Goal: Information Seeking & Learning: Check status

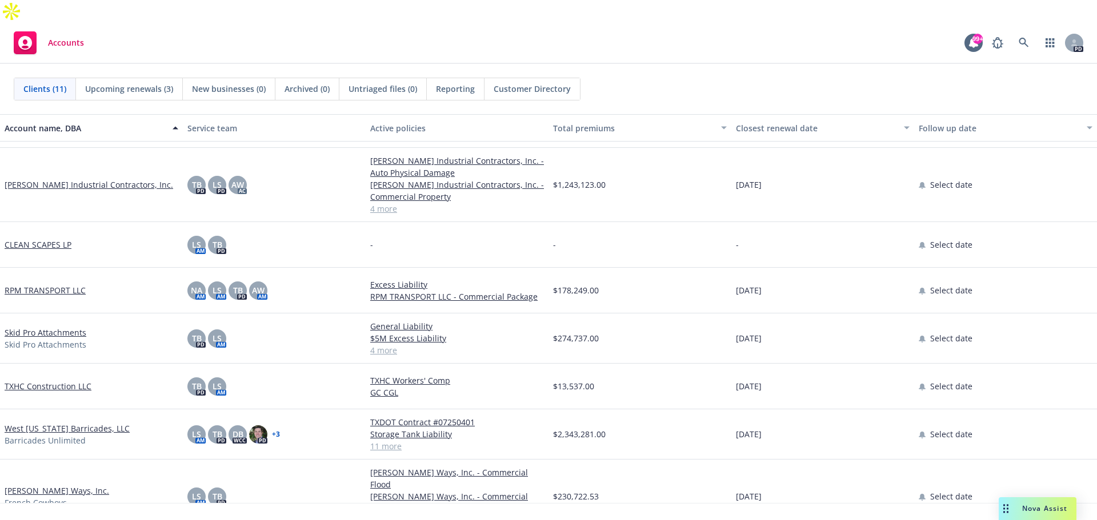
scroll to position [188, 0]
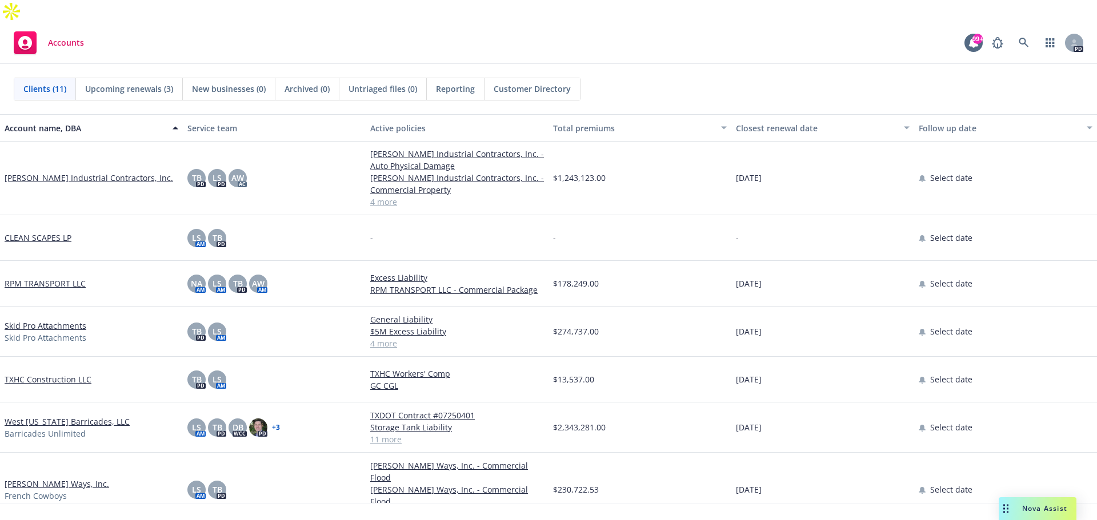
click at [59, 478] on link "[PERSON_NAME] Ways, Inc." at bounding box center [57, 484] width 105 height 12
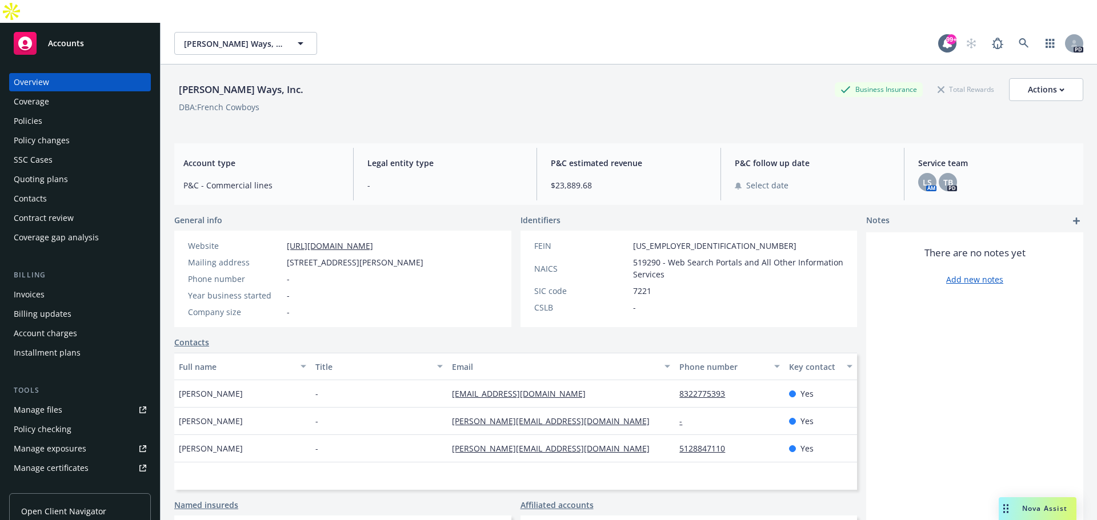
click at [59, 112] on div "Policies" at bounding box center [80, 121] width 133 height 18
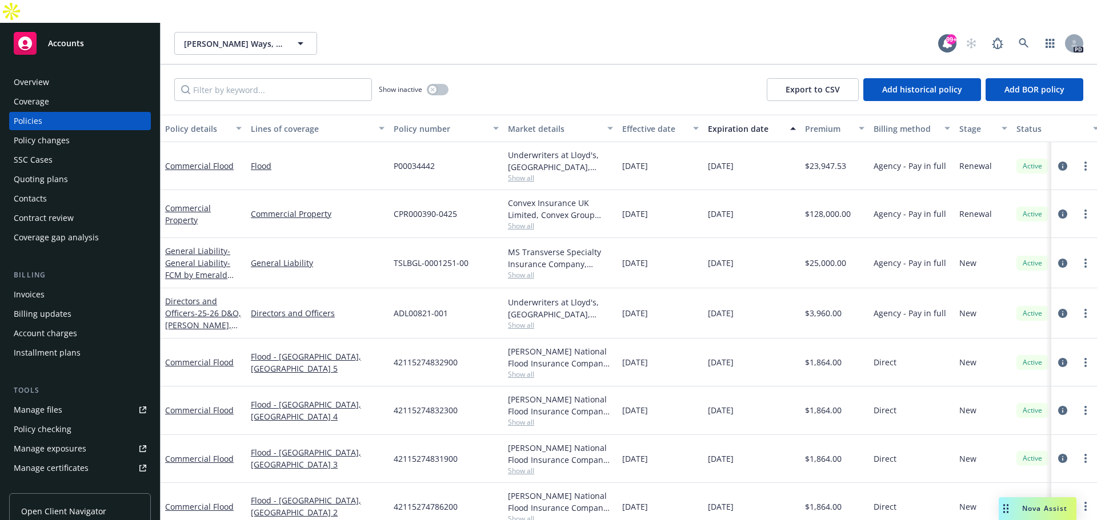
click at [57, 39] on span "Accounts" at bounding box center [66, 43] width 36 height 9
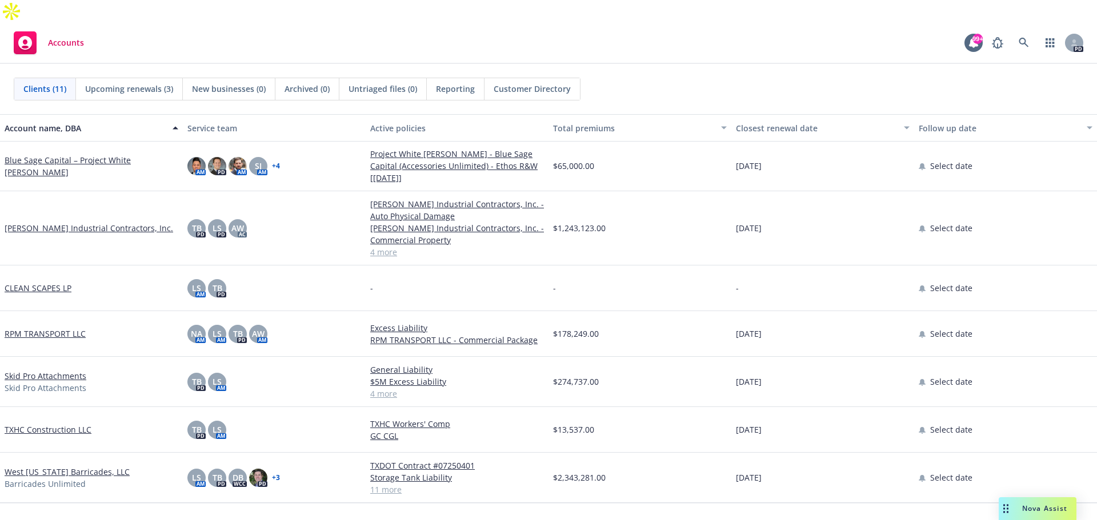
scroll to position [17, 0]
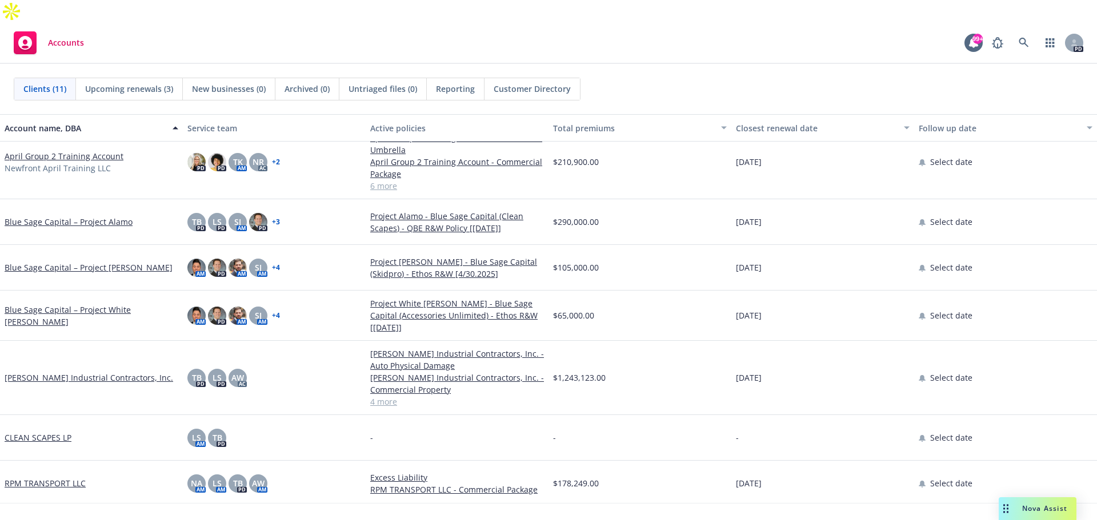
click at [153, 83] on span "Upcoming renewals (3)" at bounding box center [129, 89] width 88 height 12
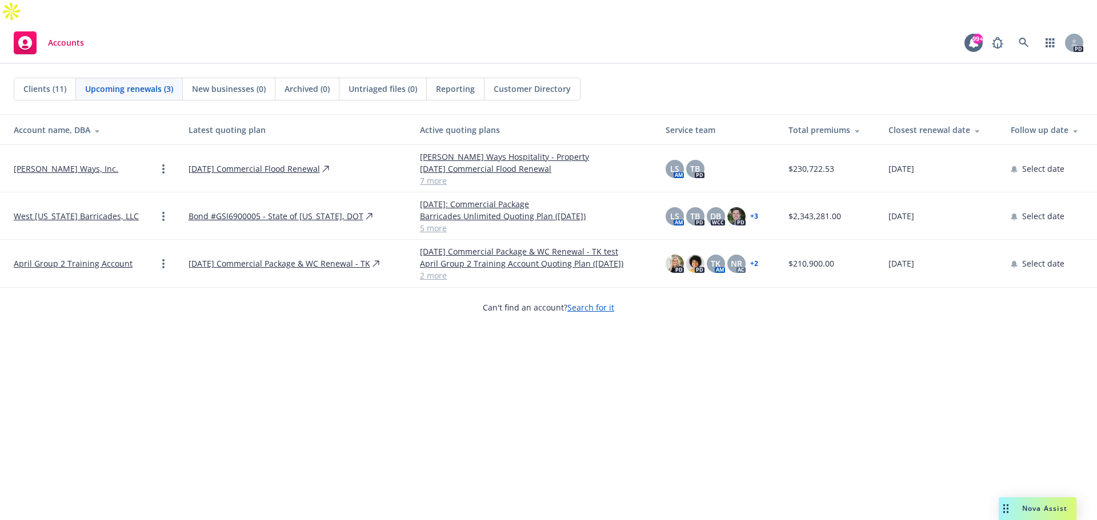
click at [110, 210] on link "West [US_STATE] Barricades, LLC" at bounding box center [76, 216] width 125 height 12
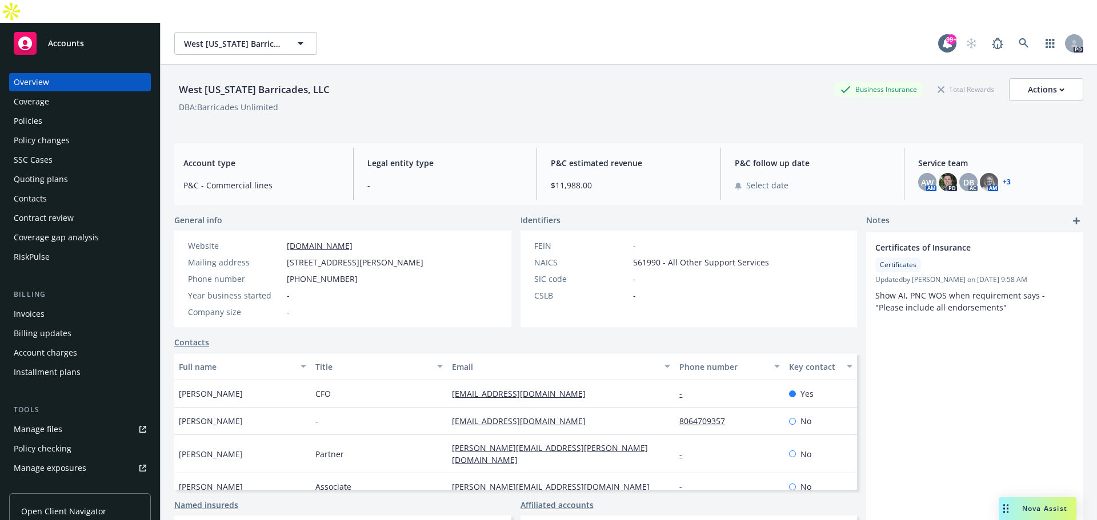
click at [43, 112] on div "Policies" at bounding box center [80, 121] width 133 height 18
